Goal: Task Accomplishment & Management: Complete application form

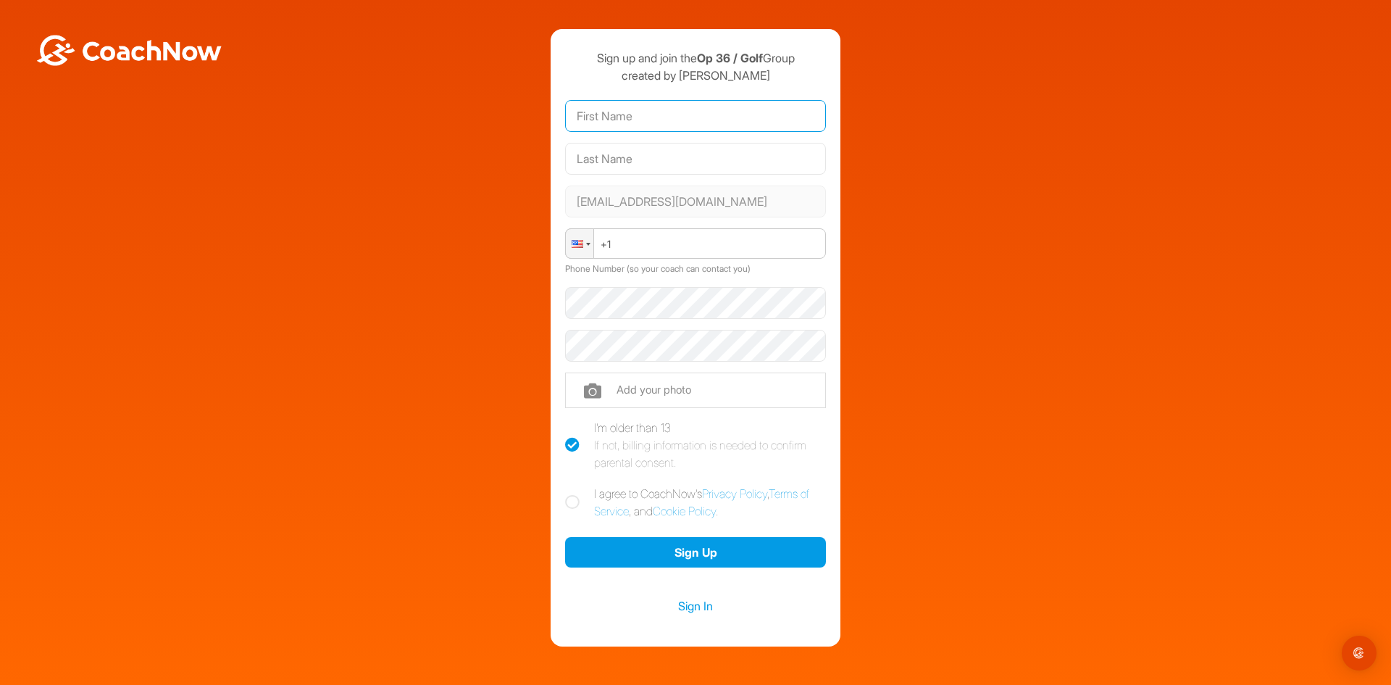
click at [644, 113] on input "text" at bounding box center [695, 116] width 261 height 32
type input "Tristan"
click at [652, 169] on input "text" at bounding box center [695, 159] width 261 height 32
type input "Updegraff"
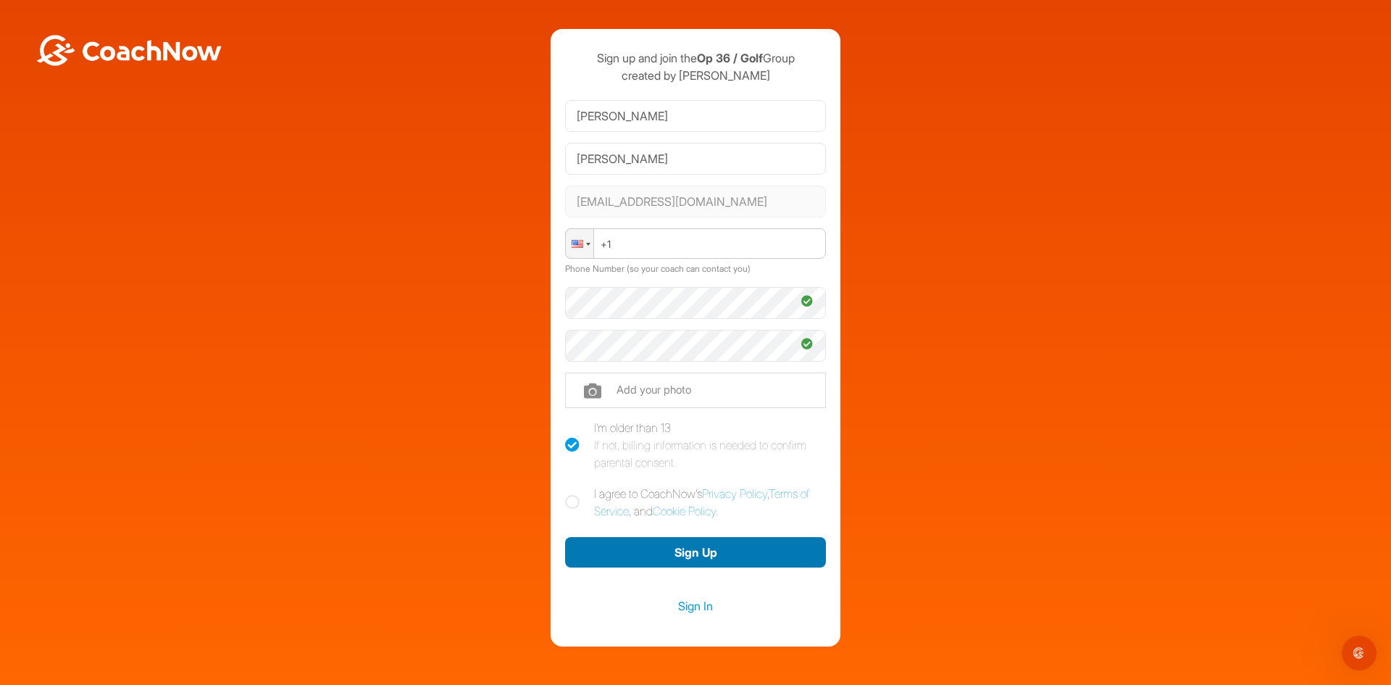
click at [656, 550] on button "Sign Up" at bounding box center [695, 552] width 261 height 31
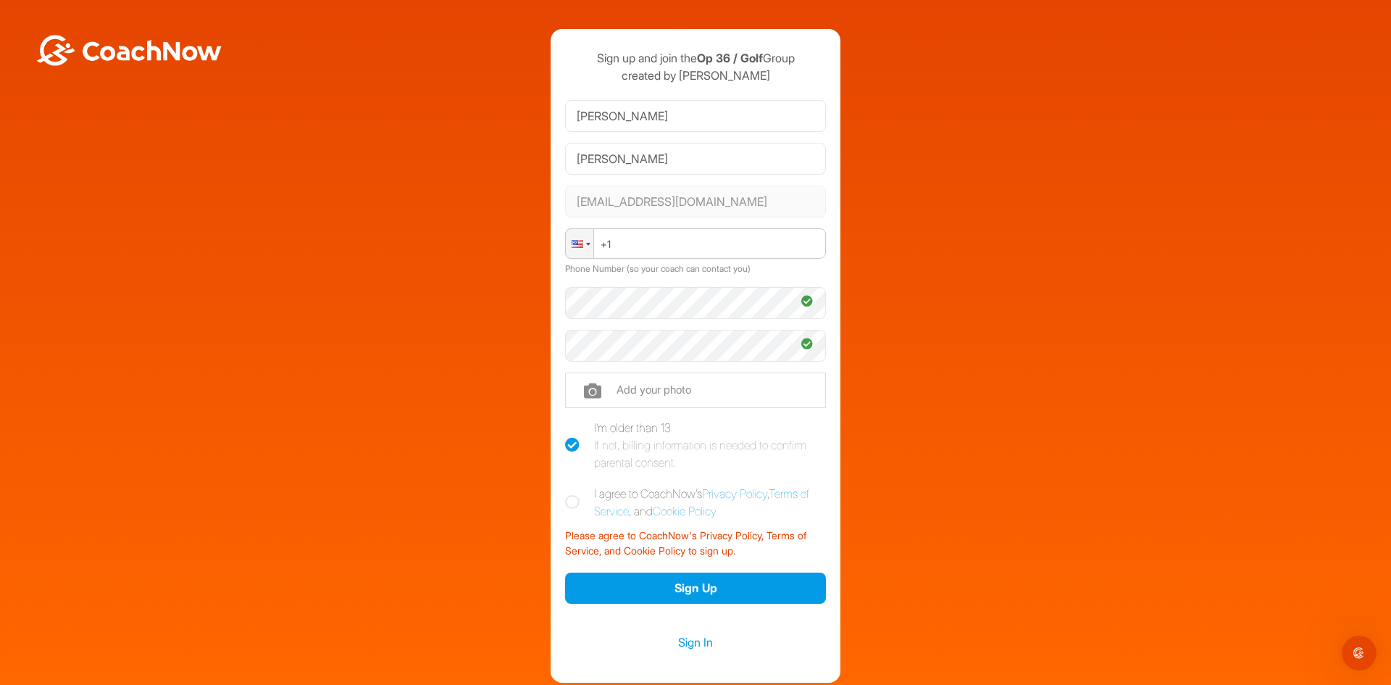
click at [576, 505] on label "I agree to CoachNow's Privacy Policy , Terms of Service , and Cookie Policy ." at bounding box center [695, 502] width 261 height 35
click at [575, 494] on input "I agree to CoachNow's Privacy Policy , Terms of Service , and Cookie Policy ." at bounding box center [569, 489] width 9 height 9
checkbox input "true"
click at [692, 593] on button "Sign Up" at bounding box center [695, 587] width 261 height 31
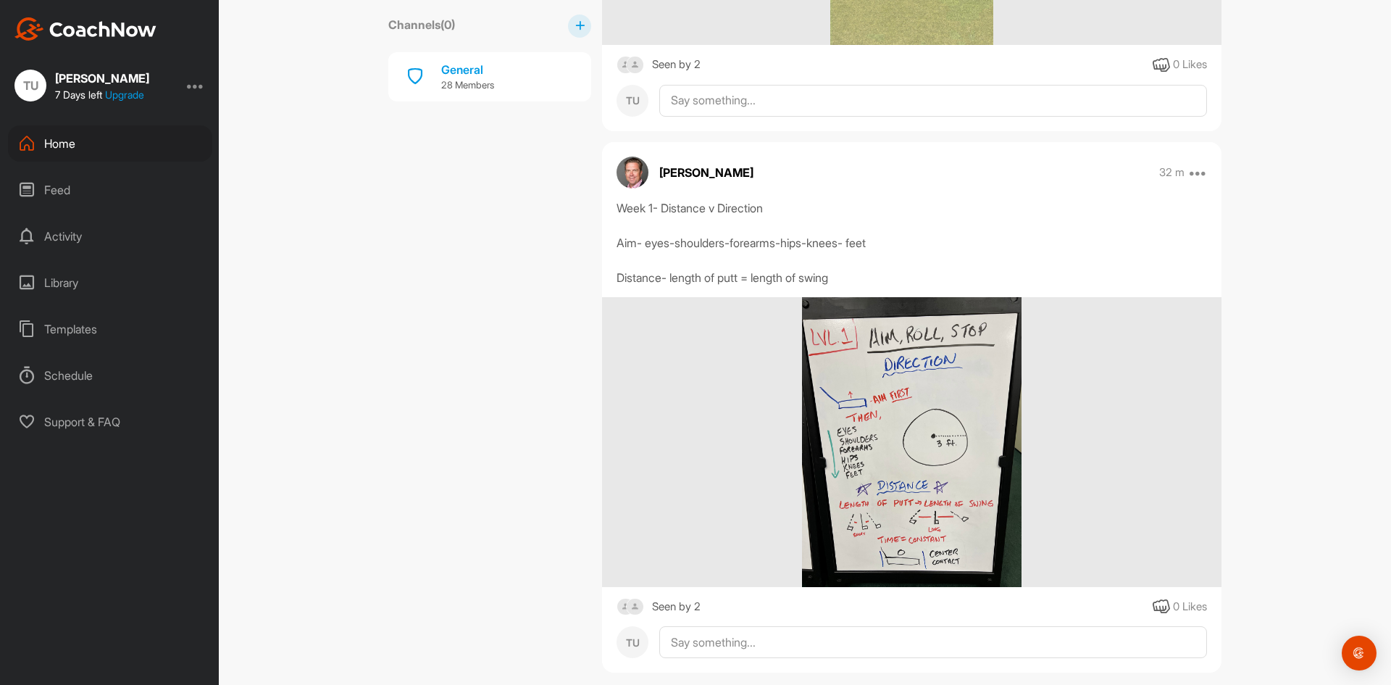
scroll to position [738, 0]
